Goal: Task Accomplishment & Management: Manage account settings

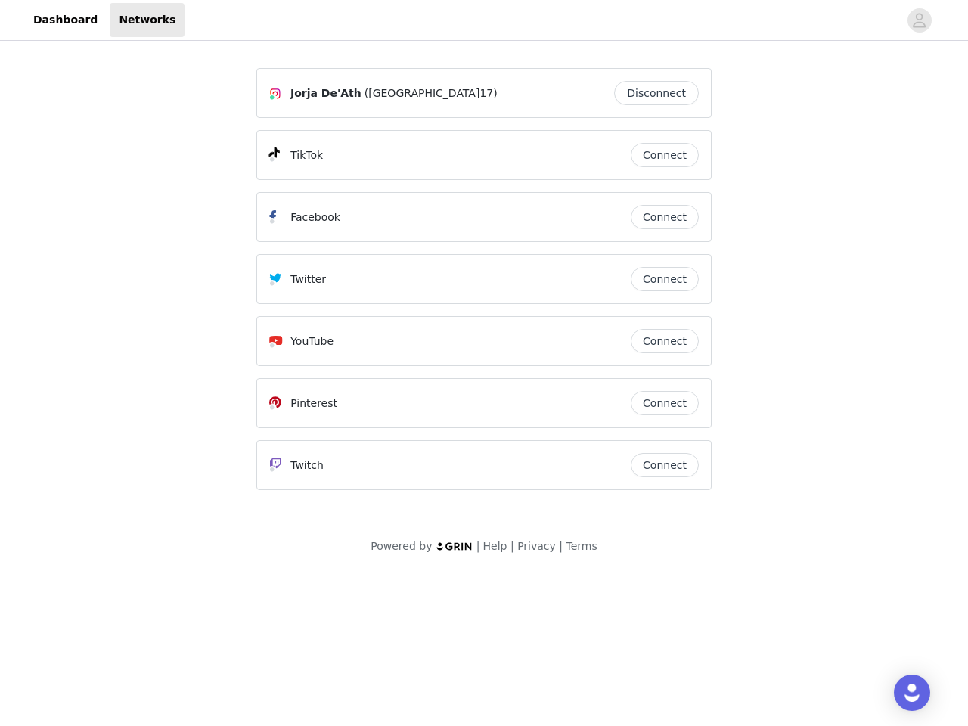
click at [484, 286] on div "Twitter" at bounding box center [450, 279] width 362 height 18
click at [484, 20] on div at bounding box center [542, 20] width 714 height 34
click at [920, 20] on icon "avatar" at bounding box center [919, 20] width 14 height 24
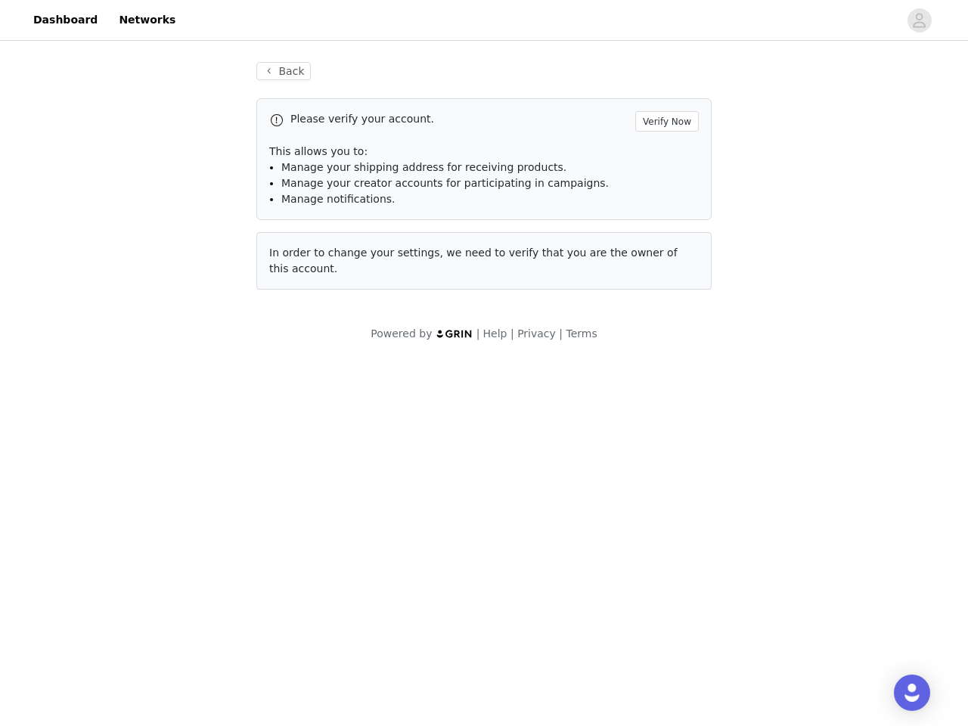
click at [661, 93] on div "Back Please verify your account. Verify Now This allows you to: Manage your shi…" at bounding box center [484, 176] width 492 height 264
click at [665, 155] on p "This allows you to:" at bounding box center [484, 152] width 430 height 16
click at [665, 217] on div "Please verify your account. Verify Now This allows you to: Manage your shipping…" at bounding box center [483, 159] width 455 height 122
click at [665, 279] on div "Back Please verify your account. Verify Now This allows you to: Manage your shi…" at bounding box center [484, 176] width 492 height 264
click at [665, 341] on div "Powered by | Help | Privacy | Terms" at bounding box center [484, 343] width 968 height 34
